Goal: Task Accomplishment & Management: Manage account settings

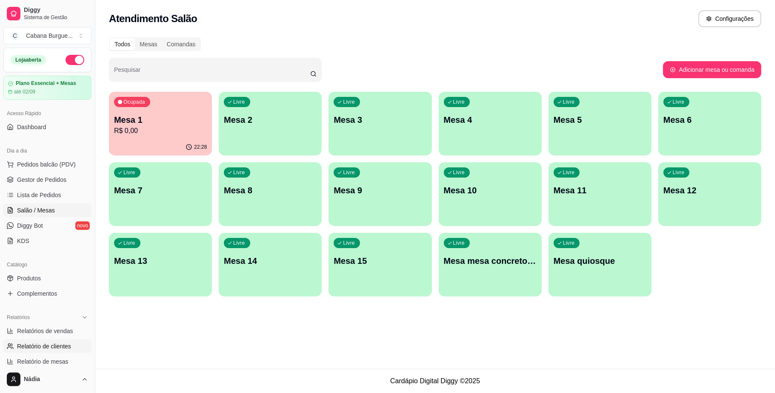
click at [69, 351] on span "Relatório de clientes" at bounding box center [44, 346] width 54 height 9
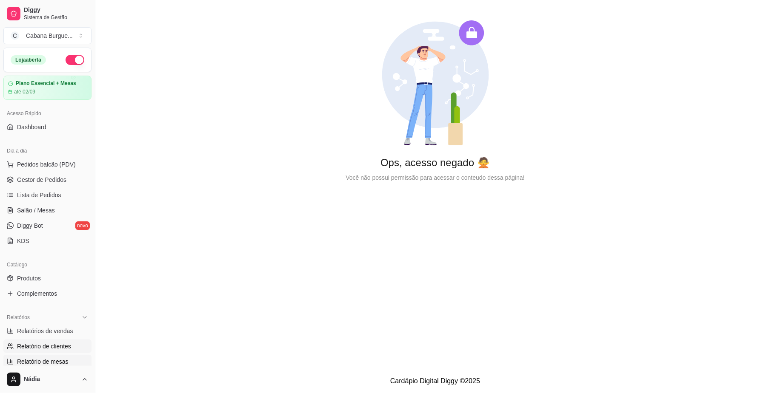
click at [58, 362] on span "Relatório de mesas" at bounding box center [42, 362] width 51 height 9
click at [43, 360] on span "Relatório de mesas" at bounding box center [42, 362] width 51 height 9
click at [50, 333] on span "Relatórios de vendas" at bounding box center [45, 331] width 56 height 9
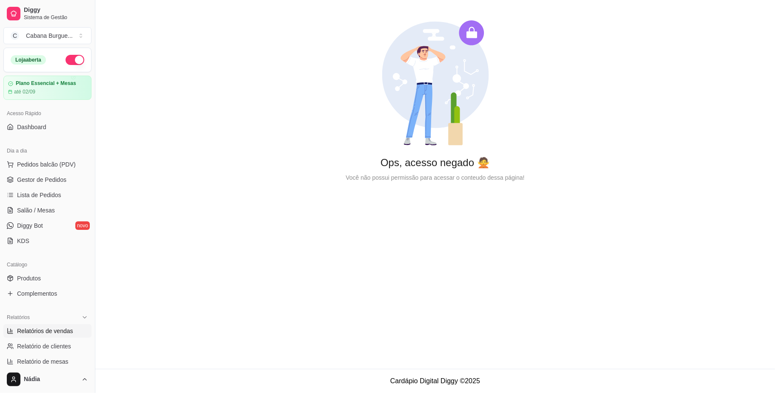
click at [50, 333] on span "Relatórios de vendas" at bounding box center [45, 331] width 56 height 9
click at [48, 331] on span "Relatórios de vendas" at bounding box center [45, 331] width 56 height 9
click at [48, 200] on span "Lista de Pedidos" at bounding box center [39, 195] width 44 height 9
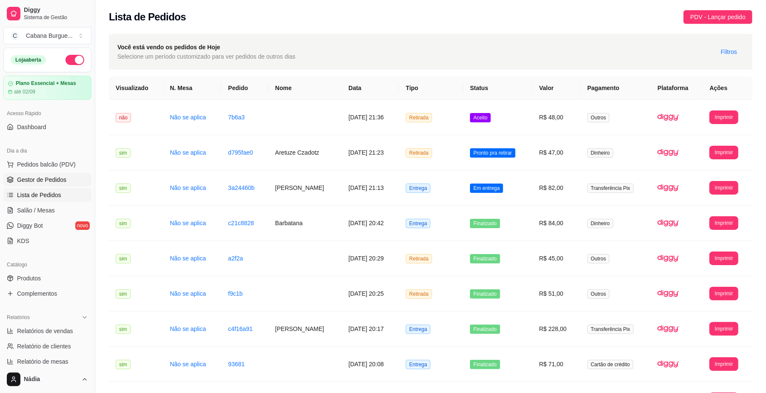
click at [45, 181] on span "Gestor de Pedidos" at bounding box center [41, 180] width 49 height 9
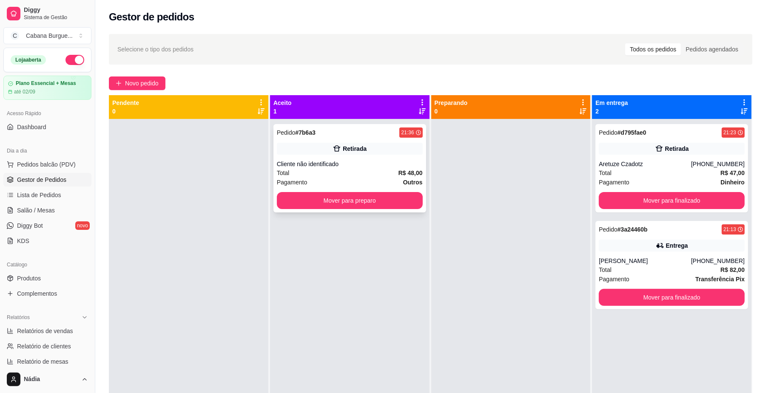
click at [329, 164] on div "Cliente não identificado" at bounding box center [350, 164] width 146 height 9
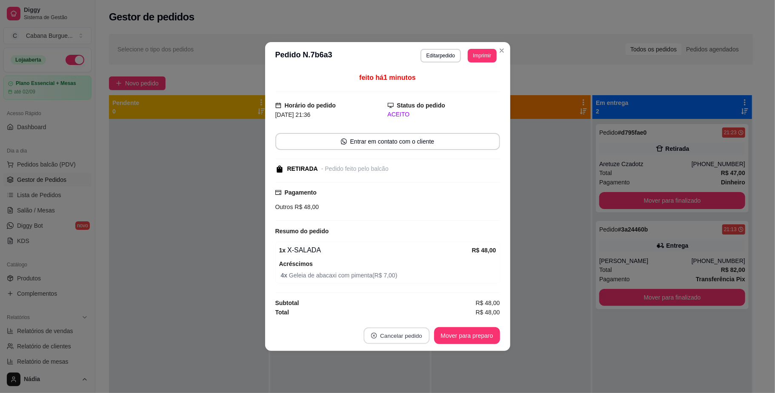
click at [386, 336] on button "Cancelar pedido" at bounding box center [396, 336] width 66 height 17
click at [422, 313] on button "Sim" at bounding box center [420, 316] width 34 height 17
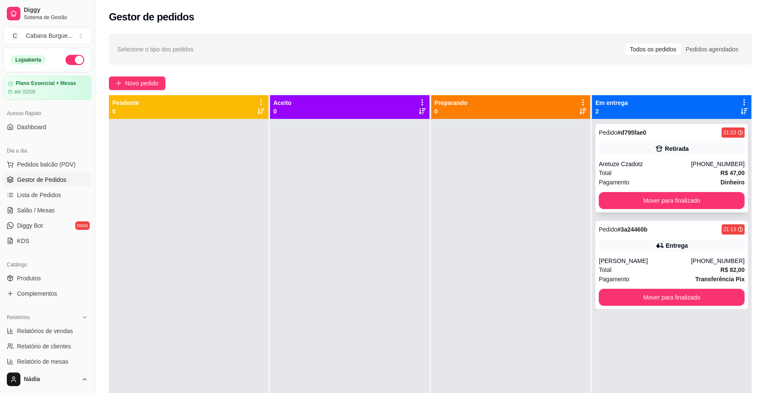
click at [670, 137] on div "Pedido # d795fae0 21:23" at bounding box center [672, 133] width 146 height 10
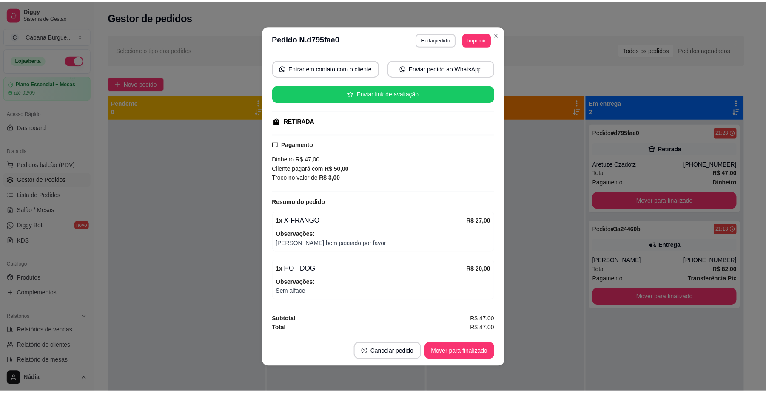
scroll to position [2, 0]
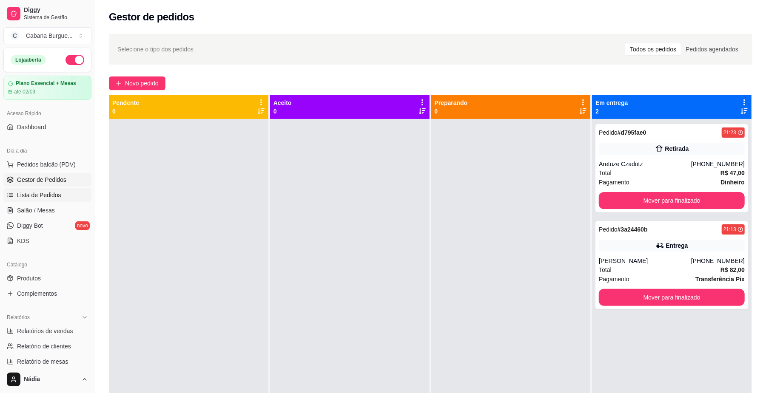
click at [48, 197] on span "Lista de Pedidos" at bounding box center [39, 195] width 44 height 9
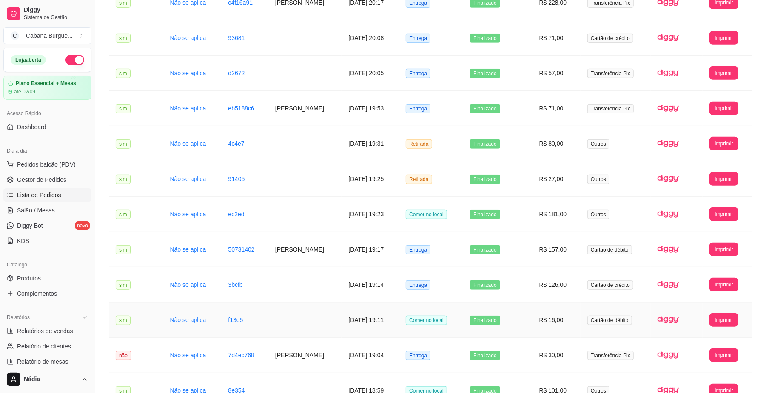
scroll to position [307, 0]
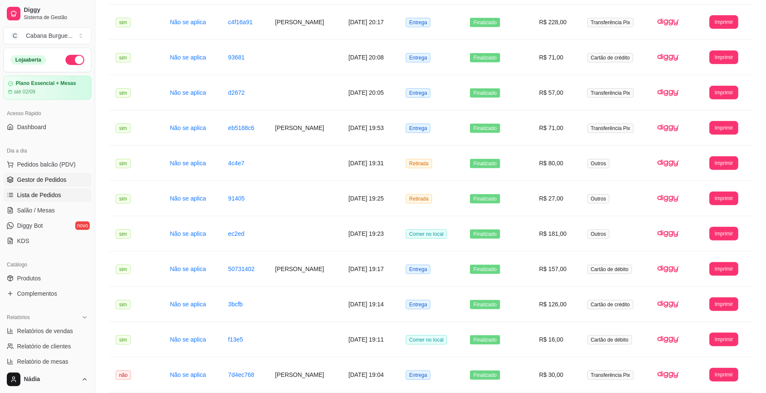
click at [55, 185] on link "Gestor de Pedidos" at bounding box center [47, 180] width 88 height 14
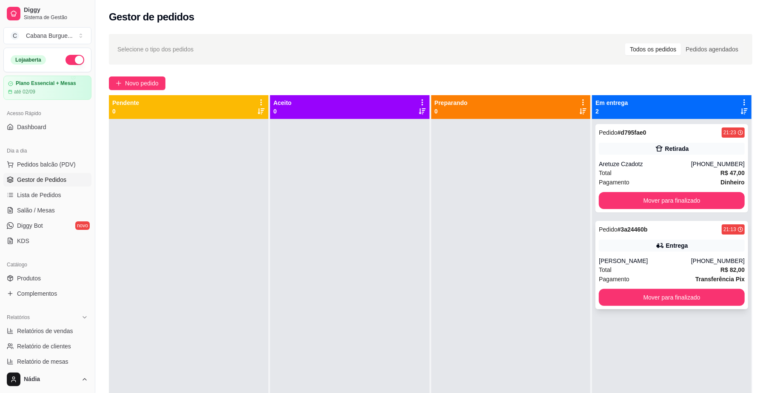
click at [684, 264] on div "[PERSON_NAME]" at bounding box center [645, 261] width 92 height 9
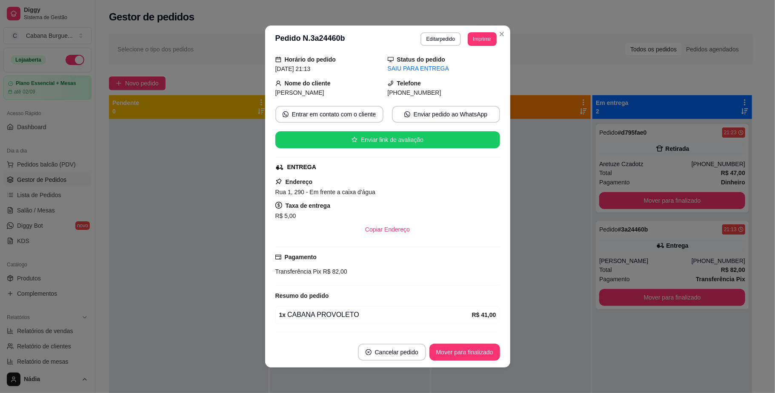
scroll to position [84, 0]
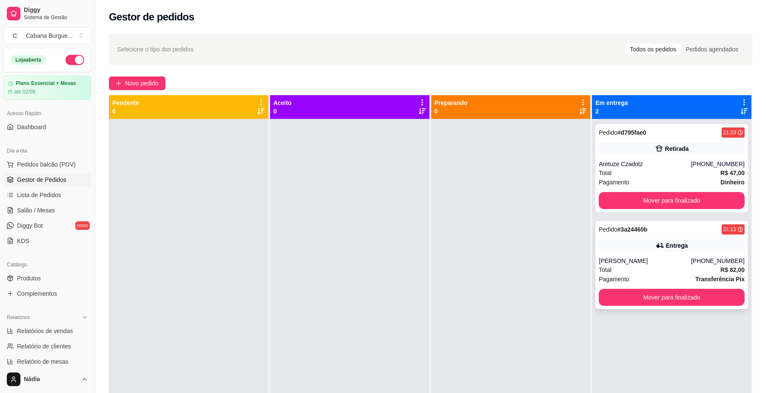
click at [632, 258] on div "[PERSON_NAME]" at bounding box center [645, 261] width 92 height 9
click at [676, 202] on button "Mover para finalizado" at bounding box center [671, 201] width 141 height 17
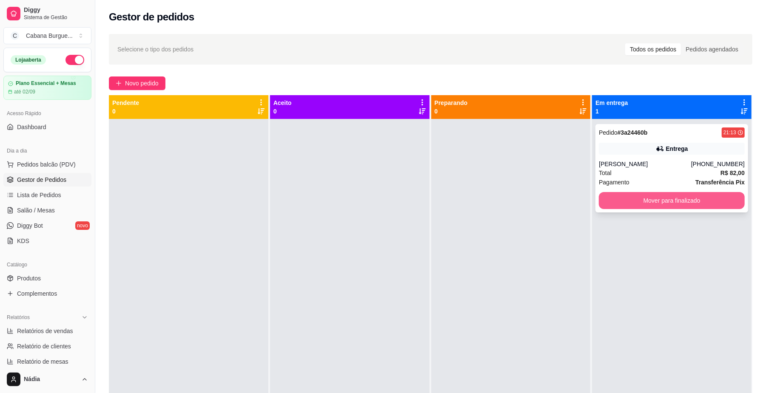
click at [662, 198] on button "Mover para finalizado" at bounding box center [672, 200] width 146 height 17
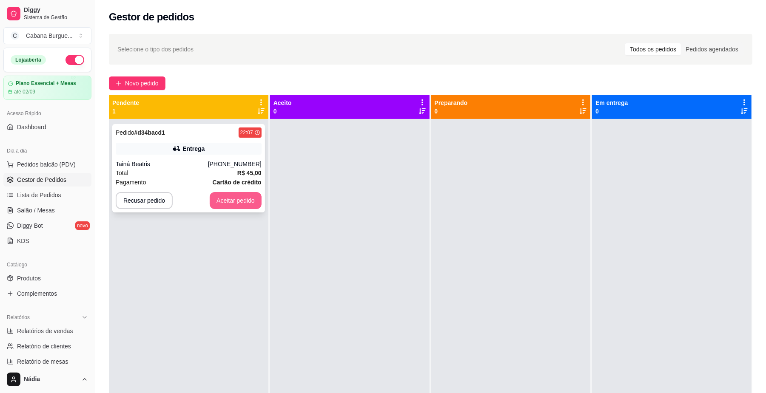
click at [237, 200] on button "Aceitar pedido" at bounding box center [236, 200] width 52 height 17
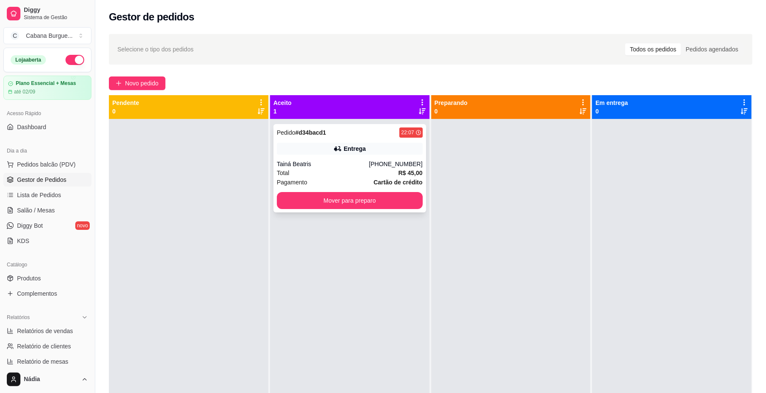
click at [329, 137] on div "Pedido # d34bacd1 22:07" at bounding box center [350, 133] width 146 height 10
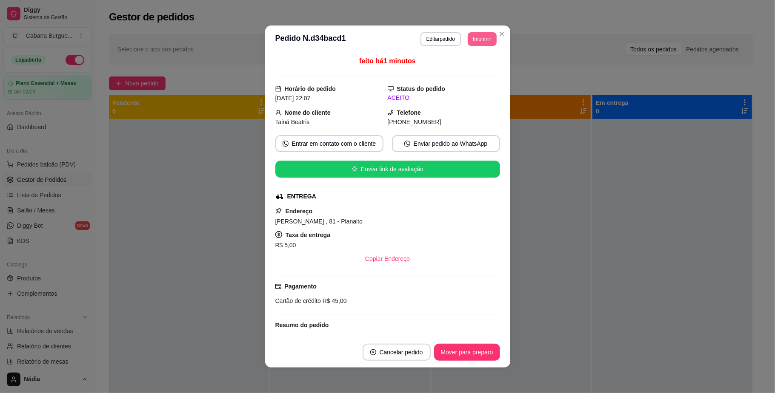
click at [477, 34] on button "Imprimir" at bounding box center [482, 39] width 29 height 14
click at [453, 63] on button "IMPRESSORA" at bounding box center [462, 69] width 62 height 14
click at [475, 40] on button "Imprimir" at bounding box center [482, 39] width 29 height 14
click at [460, 72] on button "IMPRESSORA" at bounding box center [462, 69] width 62 height 14
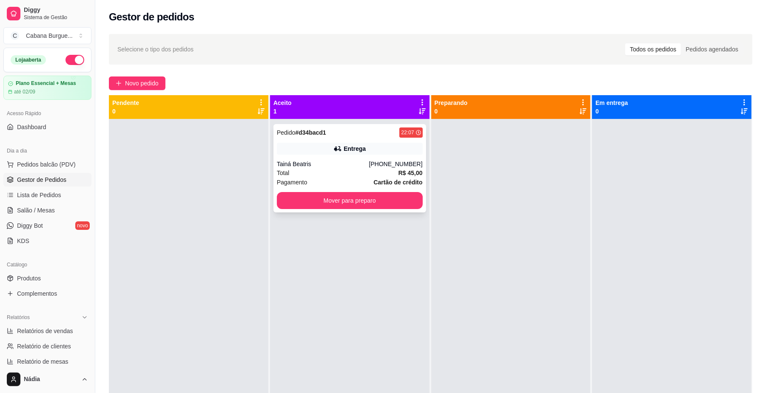
click at [358, 140] on div "Pedido # d34bacd1 22:07 Entrega Tainá Beatris [PHONE_NUMBER] Total R$ 45,00 Pag…" at bounding box center [350, 168] width 153 height 88
drag, startPoint x: 56, startPoint y: 162, endPoint x: 197, endPoint y: 205, distance: 147.7
click at [58, 161] on span "Pedidos balcão (PDV)" at bounding box center [46, 164] width 59 height 9
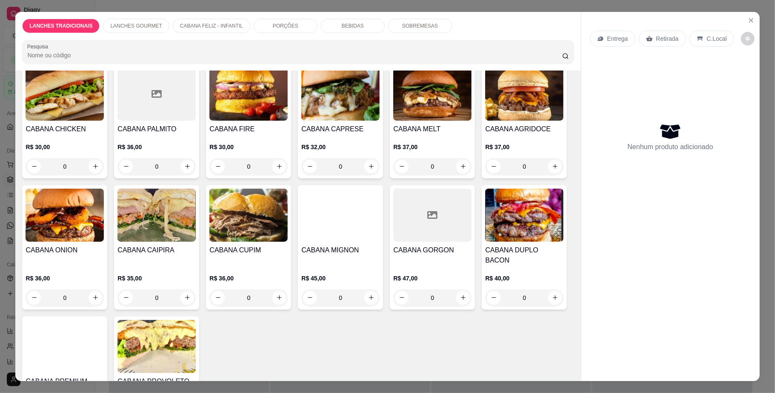
scroll to position [340, 0]
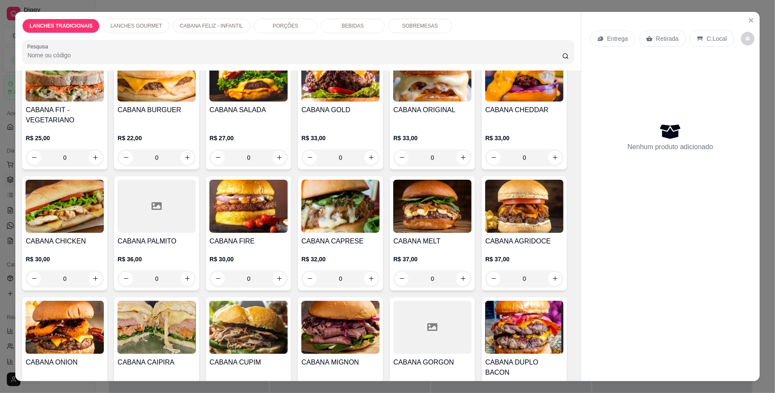
click at [370, 166] on div "0" at bounding box center [340, 157] width 78 height 17
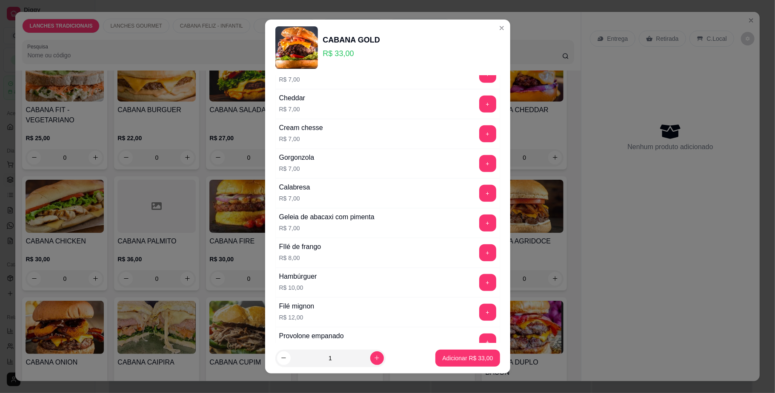
scroll to position [640, 0]
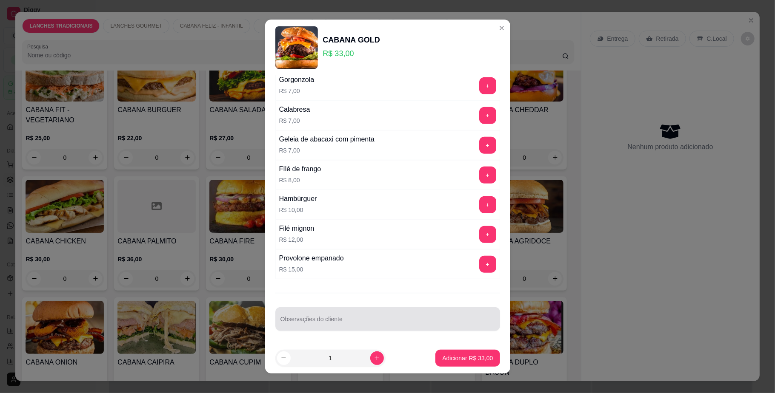
click at [354, 327] on input "Observações do cliente" at bounding box center [387, 323] width 214 height 9
type input "sem salada"
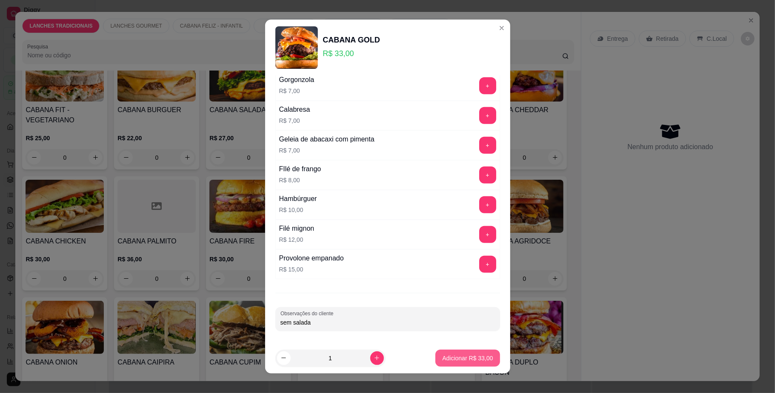
click at [456, 359] on p "Adicionar R$ 33,00" at bounding box center [467, 358] width 51 height 9
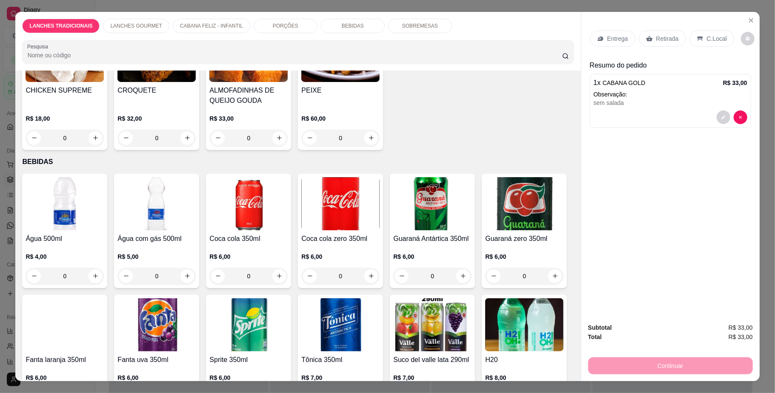
scroll to position [1078, 0]
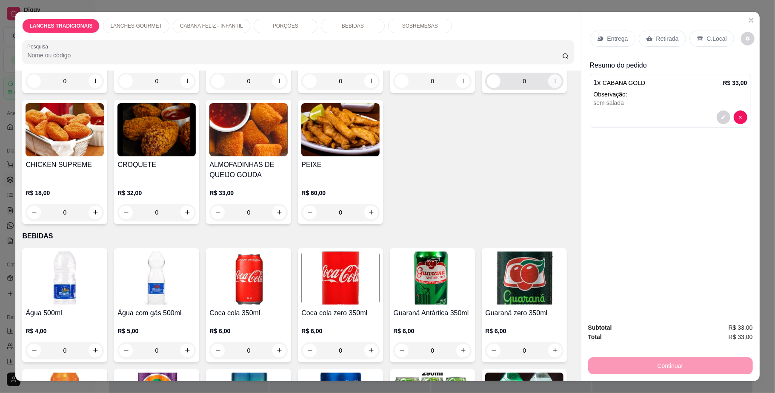
click at [548, 88] on button "increase-product-quantity" at bounding box center [555, 81] width 14 height 14
type input "1"
click at [654, 33] on div "Retirada" at bounding box center [662, 39] width 47 height 16
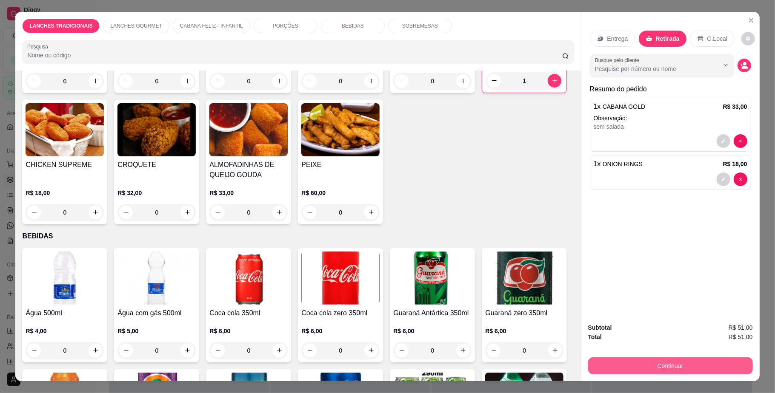
click at [633, 365] on button "Continuar" at bounding box center [670, 366] width 165 height 17
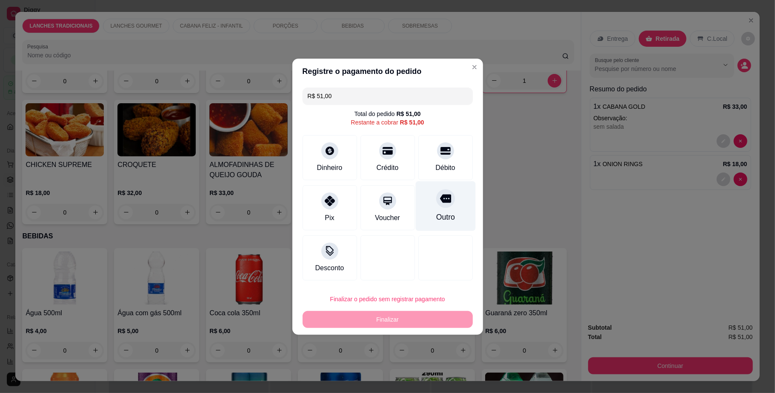
click at [420, 208] on div "Outro" at bounding box center [445, 206] width 60 height 50
type input "R$ 0,00"
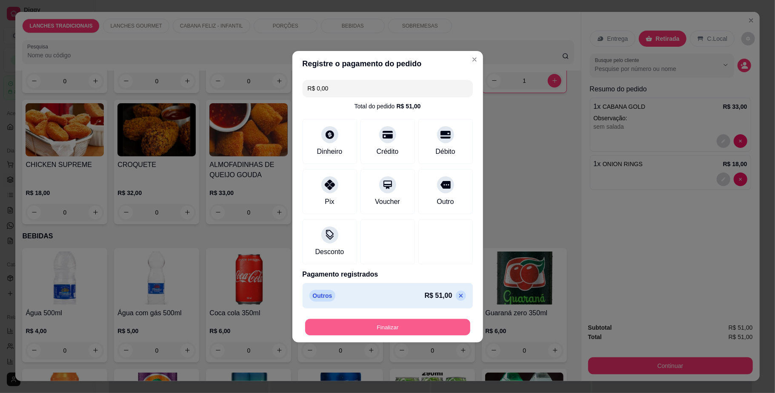
click at [431, 328] on button "Finalizar" at bounding box center [387, 327] width 165 height 17
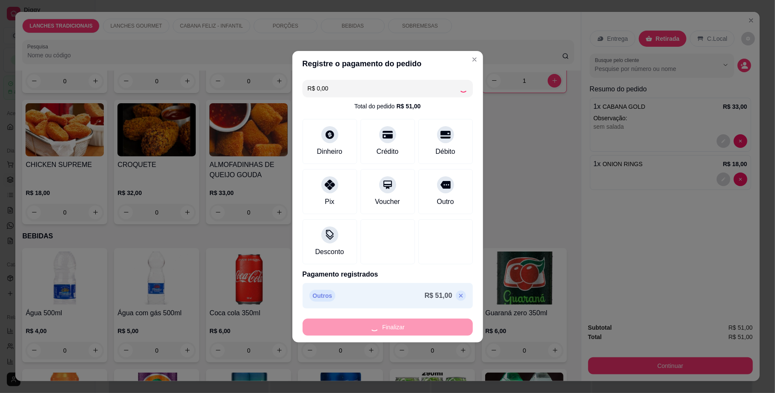
type input "0"
type input "-R$ 51,00"
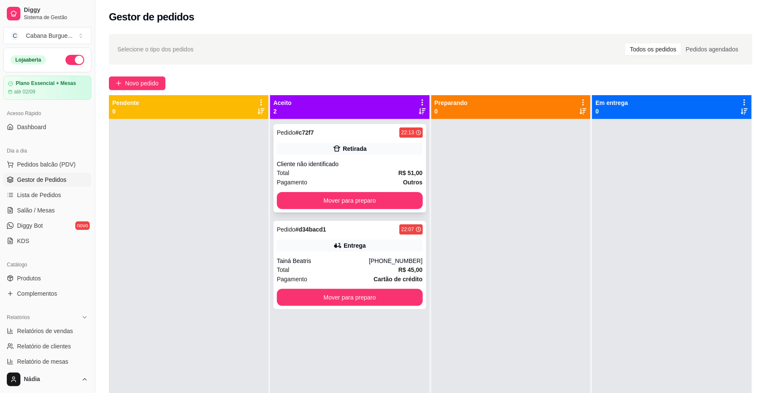
click at [373, 153] on div "Retirada" at bounding box center [350, 149] width 146 height 12
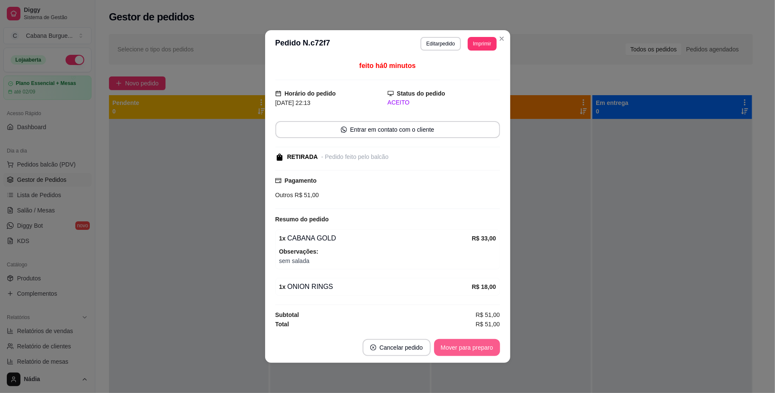
click at [479, 349] on button "Mover para preparo" at bounding box center [467, 347] width 66 height 17
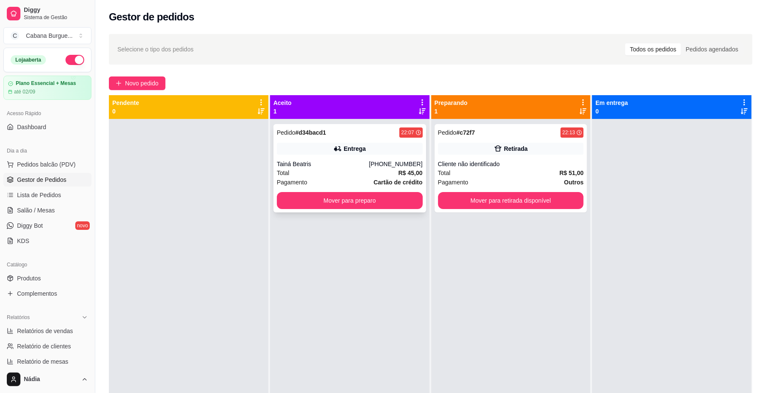
click at [370, 159] on div "Pedido # d34bacd1 22:07 Entrega Tainá Beatris [PHONE_NUMBER] Total R$ 45,00 Pag…" at bounding box center [350, 168] width 153 height 88
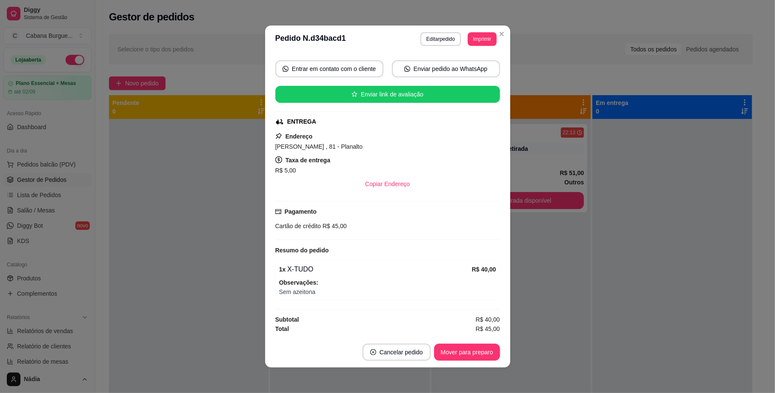
scroll to position [2, 0]
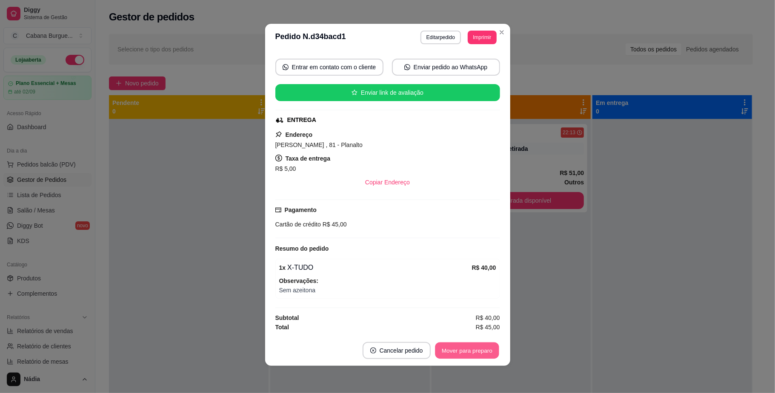
click at [462, 345] on button "Mover para preparo" at bounding box center [467, 351] width 64 height 17
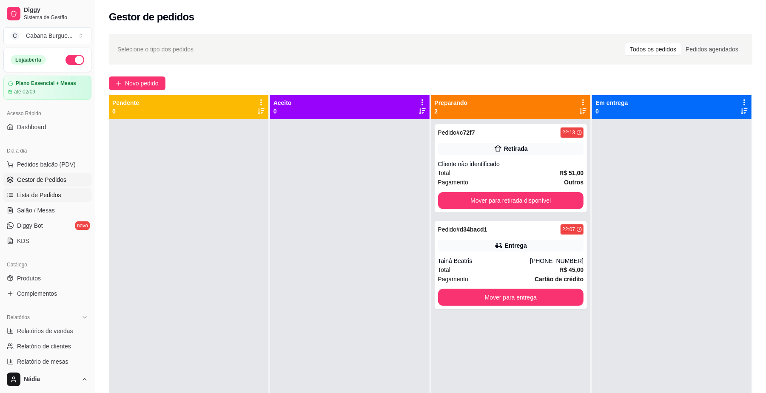
click at [48, 195] on span "Lista de Pedidos" at bounding box center [39, 195] width 44 height 9
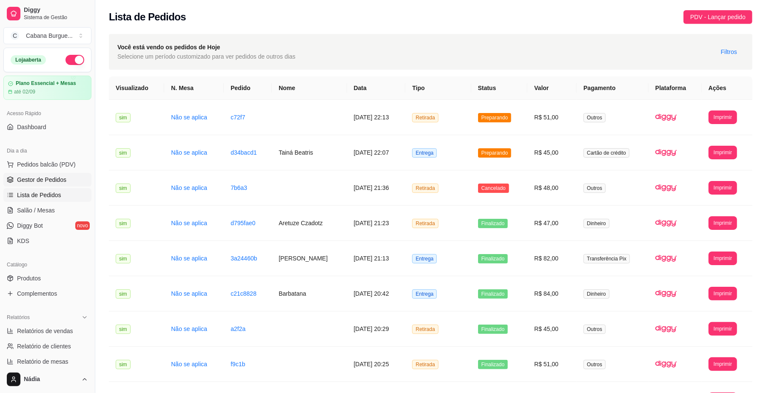
click at [31, 176] on span "Gestor de Pedidos" at bounding box center [41, 180] width 49 height 9
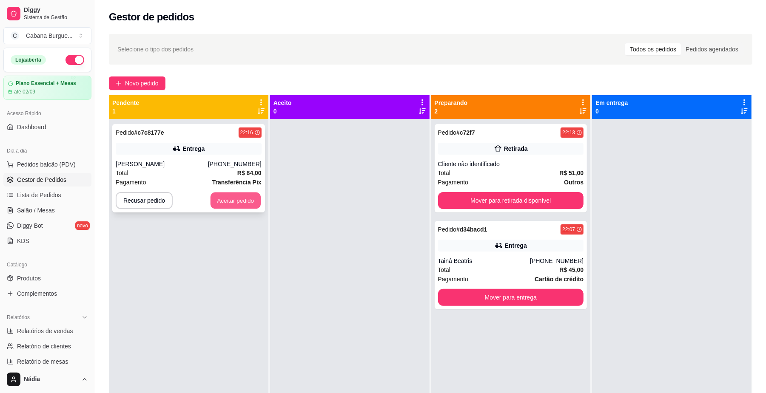
click at [235, 199] on button "Aceitar pedido" at bounding box center [236, 201] width 50 height 17
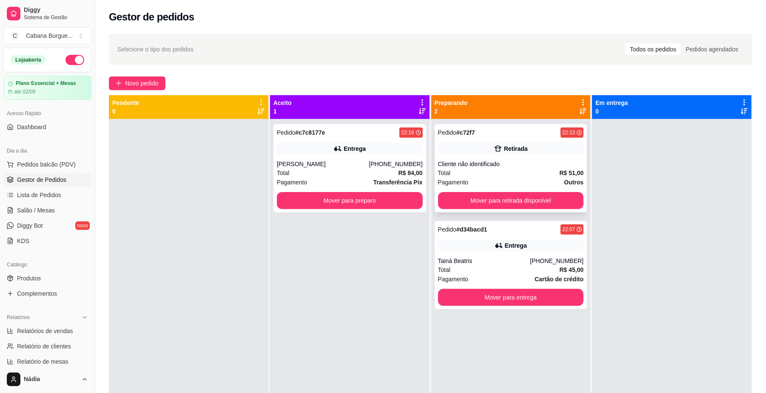
click at [504, 162] on div "Cliente não identificado" at bounding box center [511, 164] width 146 height 9
click at [471, 252] on div "Entrega" at bounding box center [511, 246] width 146 height 12
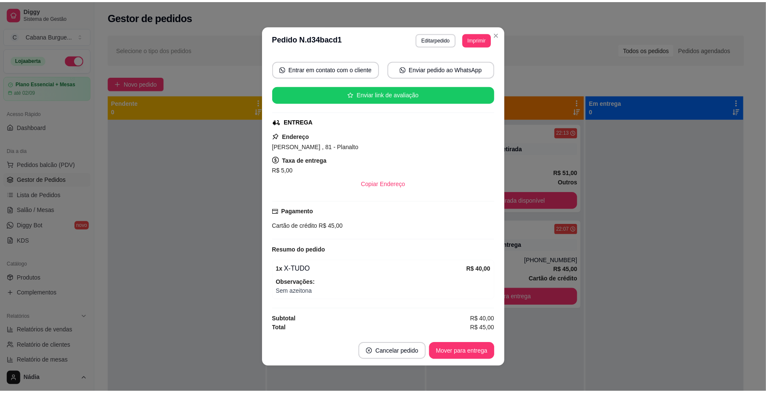
scroll to position [79, 0]
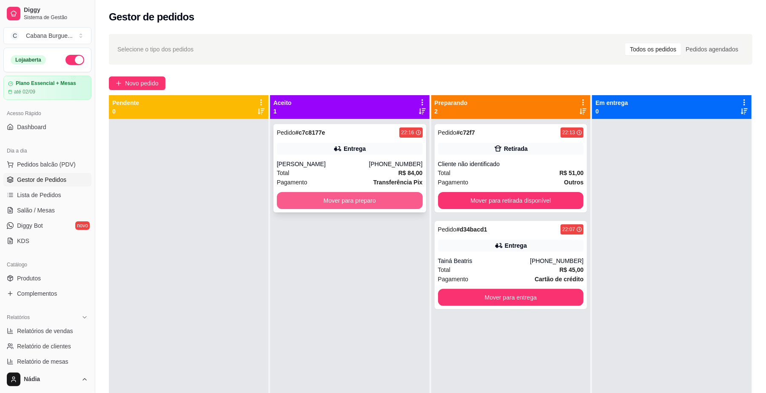
click at [310, 195] on button "Mover para preparo" at bounding box center [350, 200] width 146 height 17
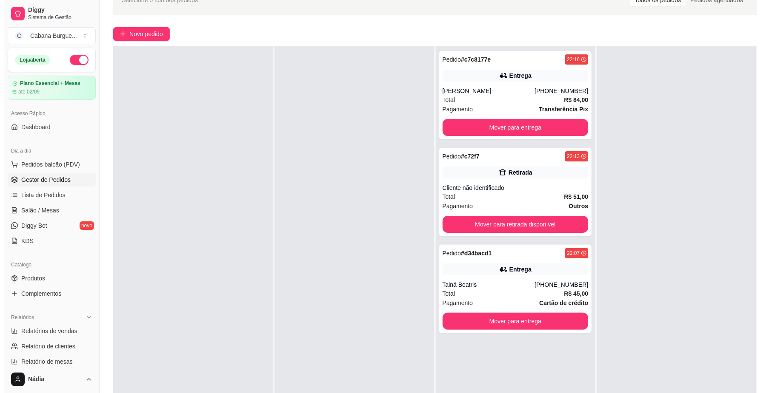
scroll to position [130, 0]
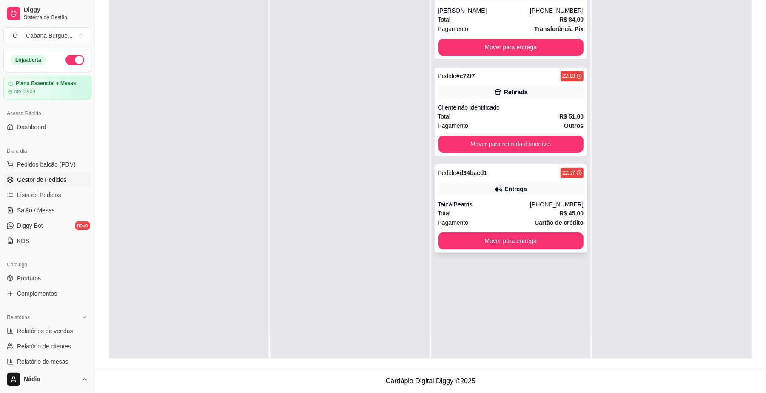
click at [476, 167] on div "Pedido # d34bacd1 22:07 Entrega Tainá Beatris [PHONE_NUMBER] Total R$ 45,00 Pag…" at bounding box center [511, 209] width 153 height 88
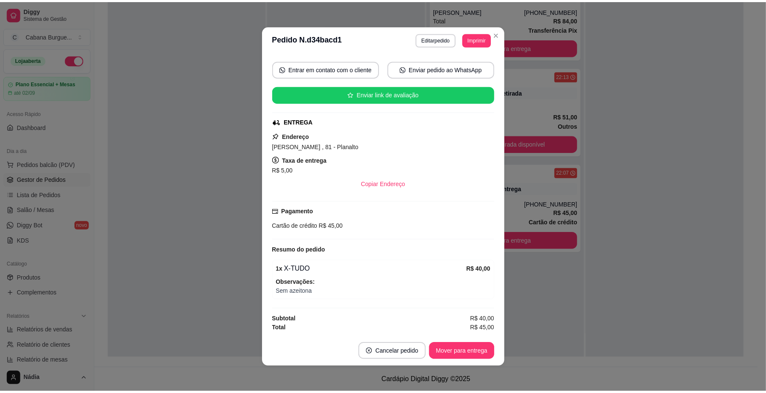
scroll to position [79, 0]
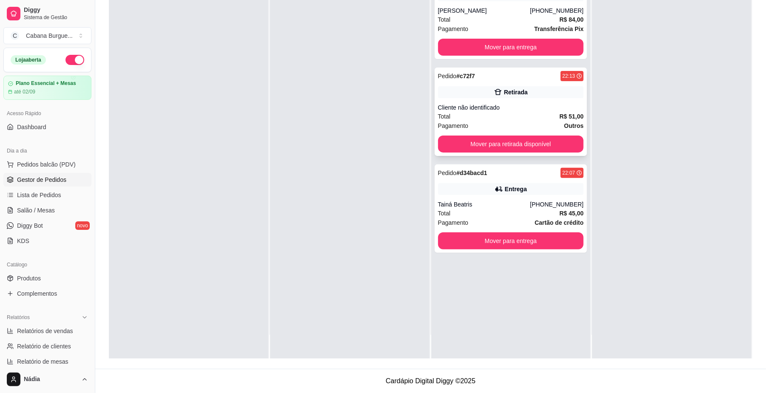
click at [510, 105] on div "Cliente não identificado" at bounding box center [511, 107] width 146 height 9
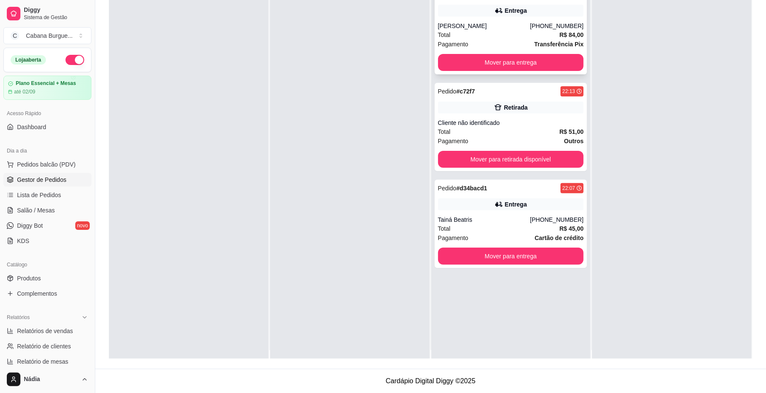
scroll to position [0, 0]
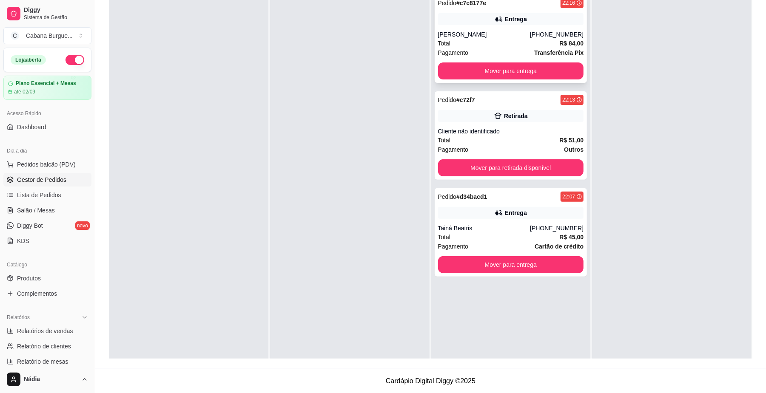
click at [478, 42] on div "Total R$ 84,00" at bounding box center [511, 43] width 146 height 9
